Goal: Transaction & Acquisition: Purchase product/service

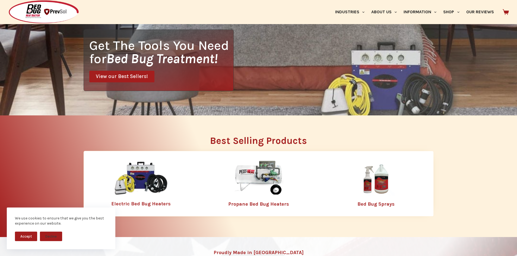
scroll to position [109, 0]
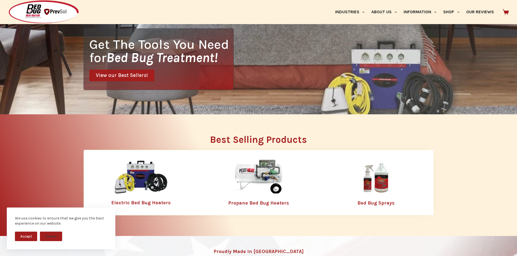
click at [148, 202] on link "Electric Bed Bug Heaters" at bounding box center [140, 203] width 59 height 6
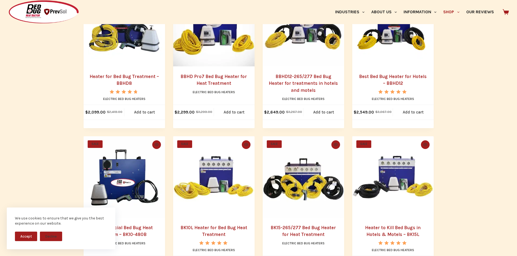
scroll to position [217, 0]
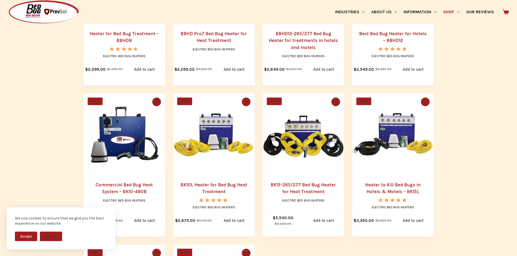
click at [289, 187] on link "BK15-265/277 Bed Bug Heater for Heat Treatment" at bounding box center [303, 188] width 65 height 12
